Goal: Task Accomplishment & Management: Manage account settings

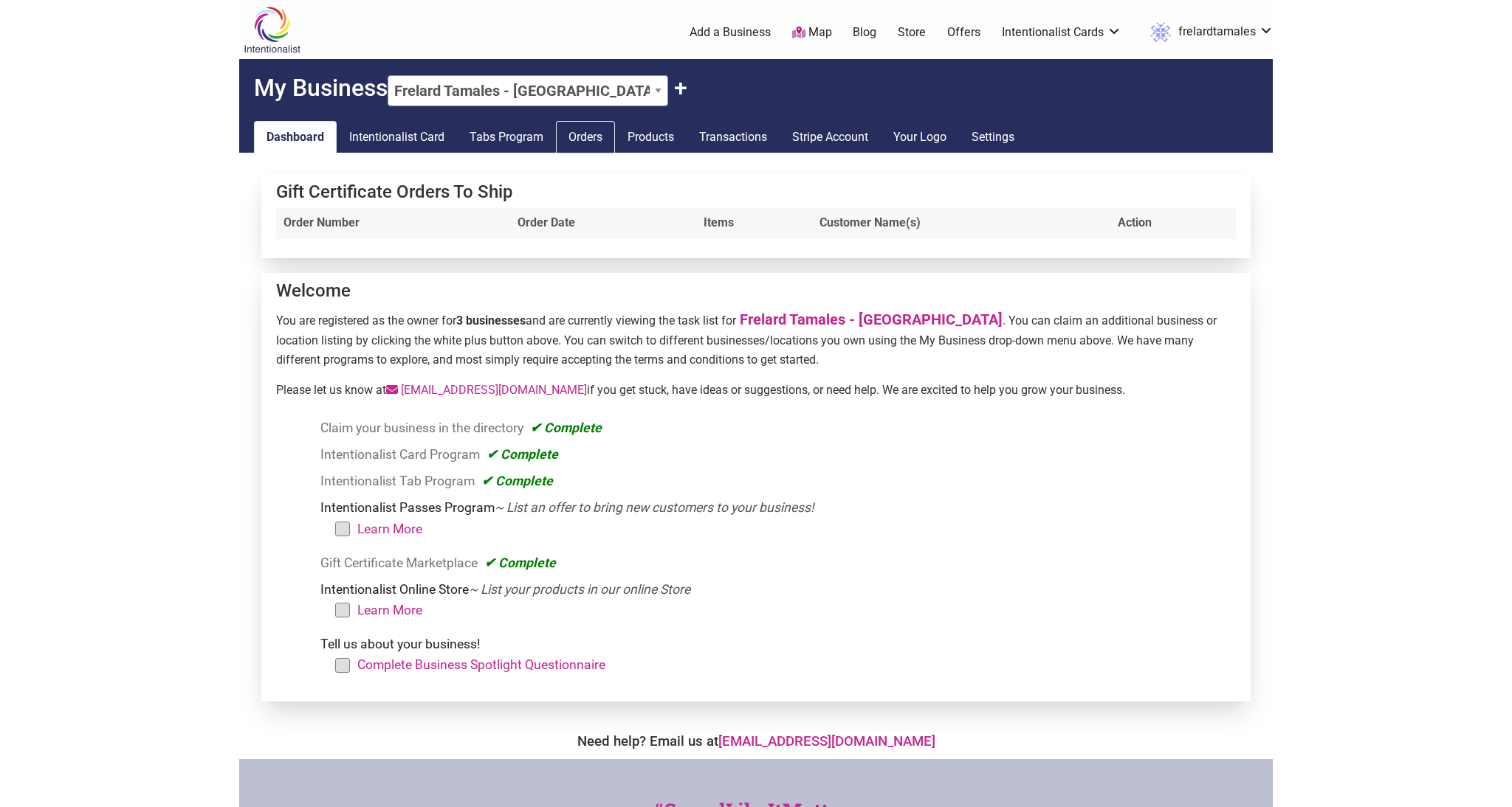
click at [595, 134] on link "Orders" at bounding box center [585, 136] width 59 height 32
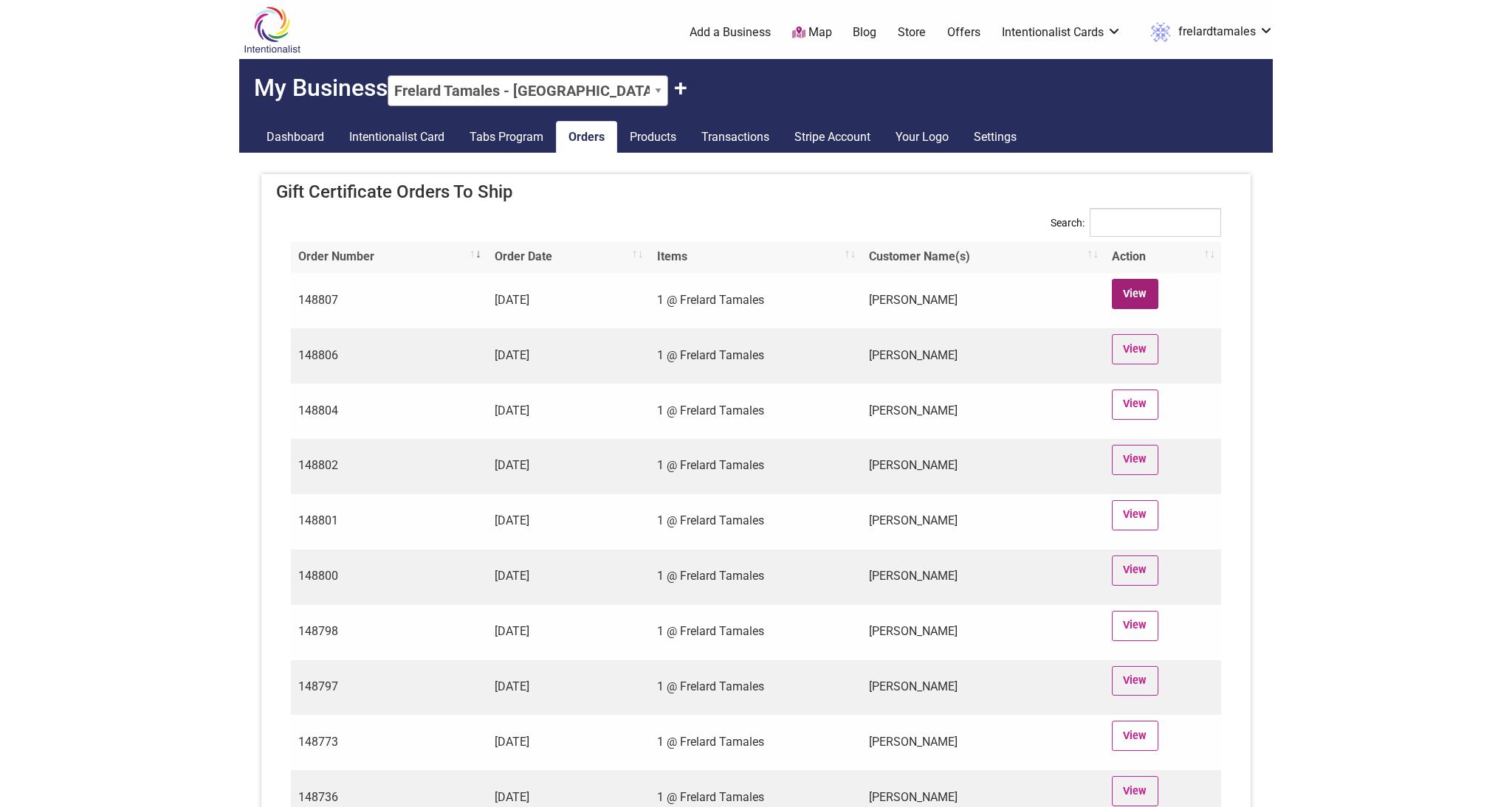
click at [1151, 301] on link "View" at bounding box center [1134, 294] width 46 height 30
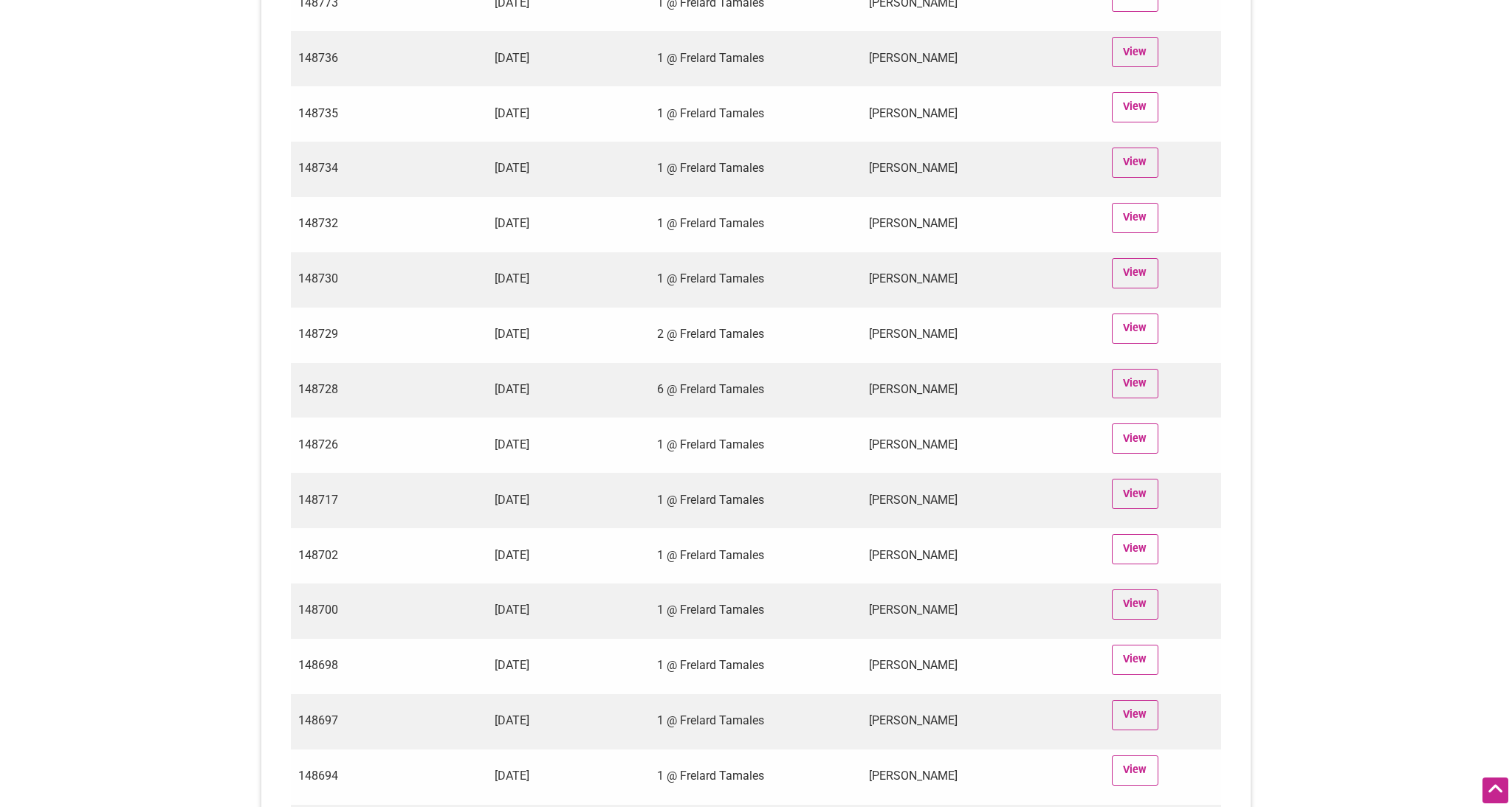
scroll to position [764, 0]
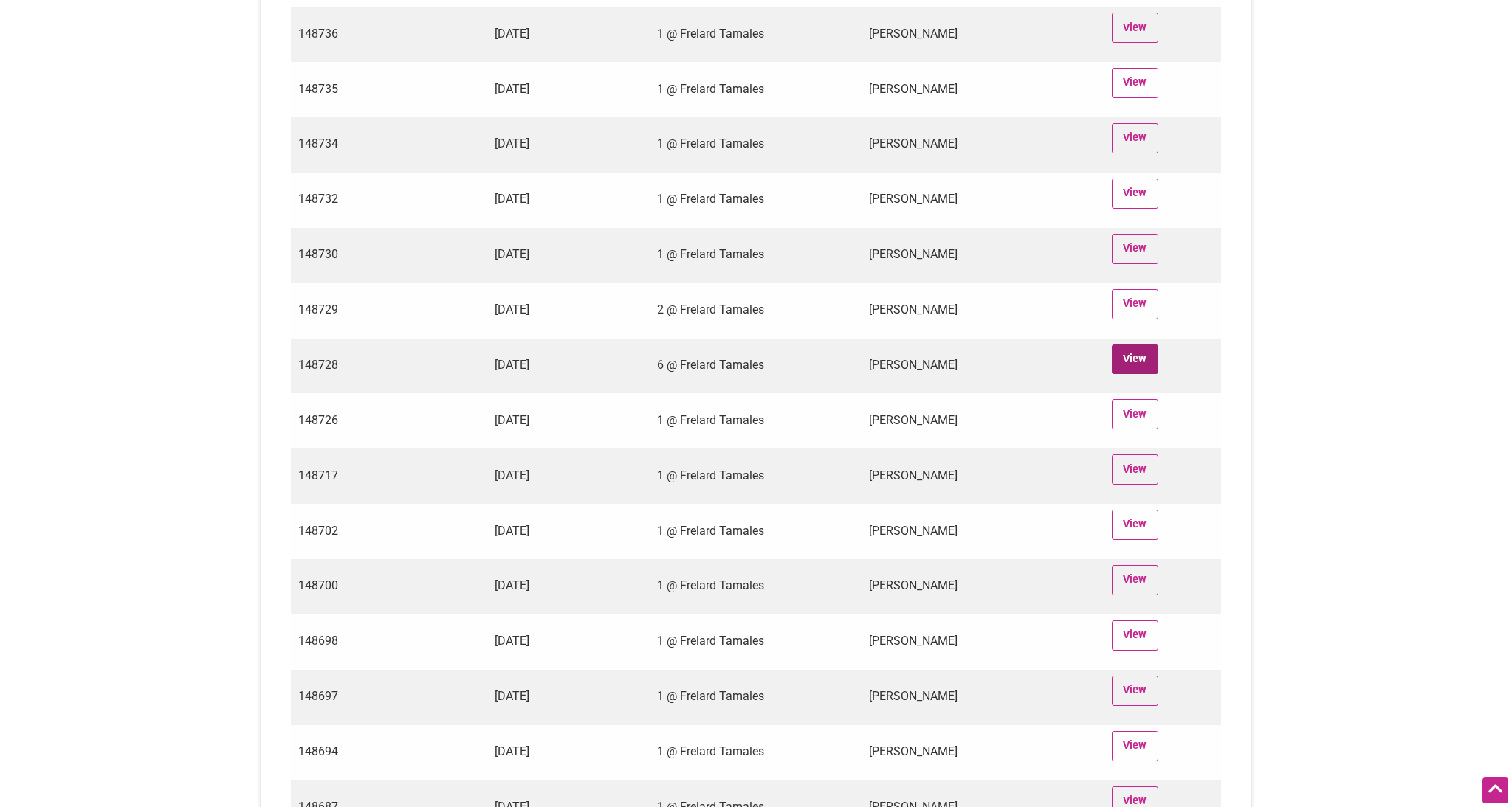
click at [1144, 364] on link "View" at bounding box center [1134, 359] width 46 height 30
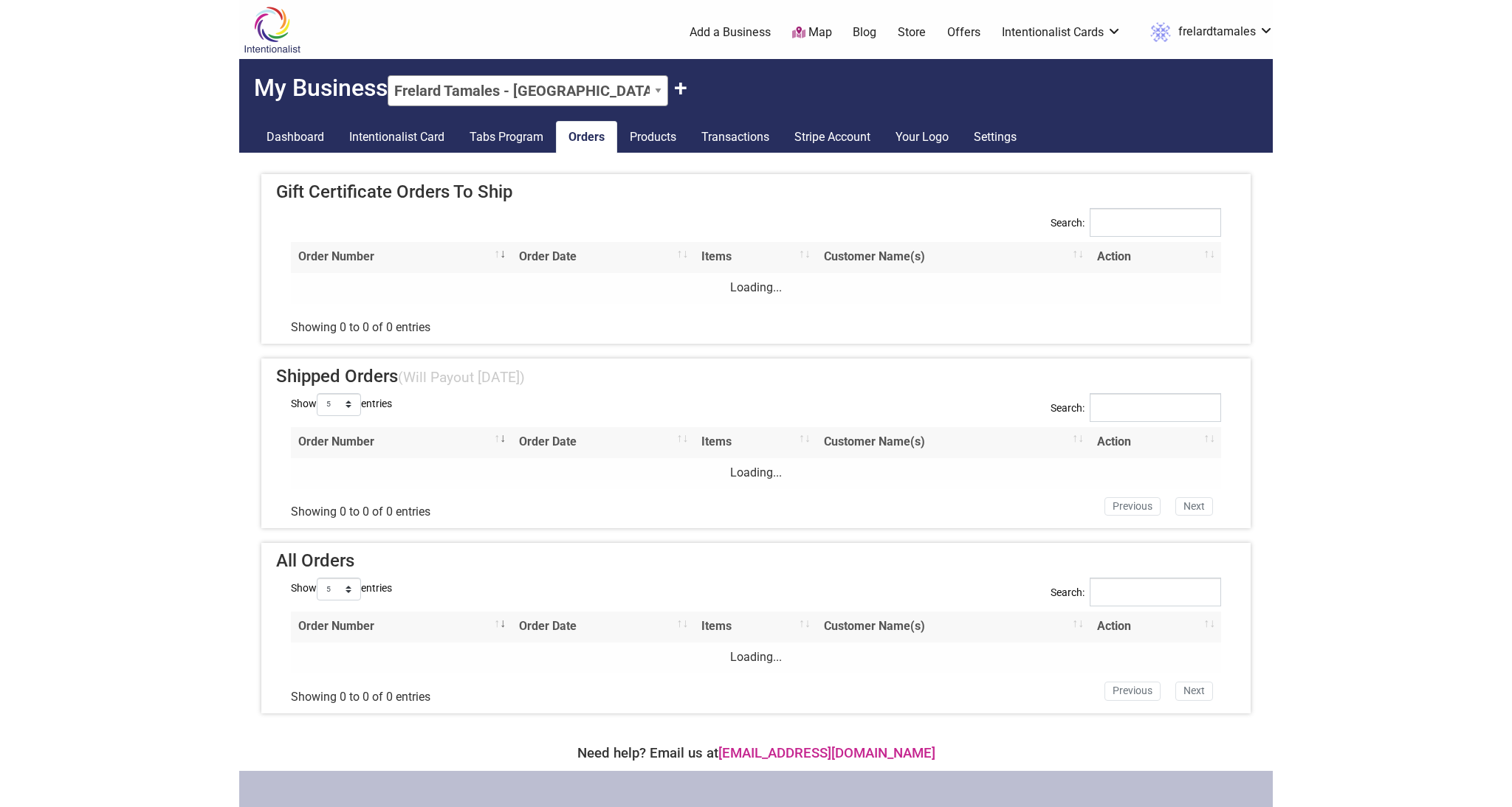
scroll to position [60, 0]
